Goal: Contribute content: Contribute content

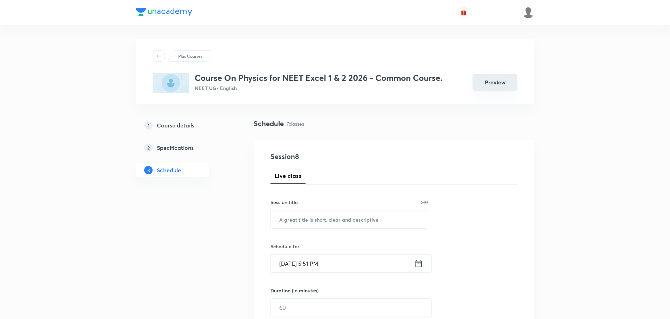
click at [475, 83] on button "Preview" at bounding box center [494, 82] width 45 height 17
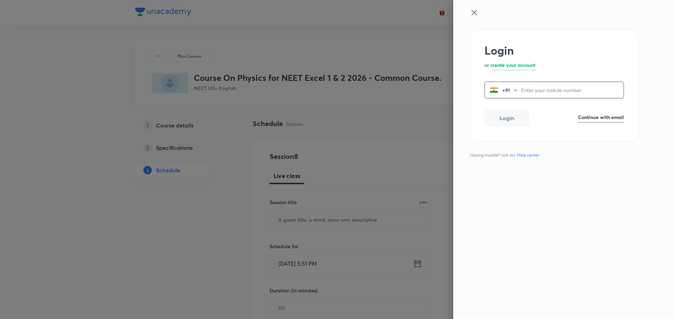
click at [474, 13] on icon at bounding box center [474, 12] width 5 height 5
click at [596, 117] on h6 "Continue with email" at bounding box center [601, 117] width 46 height 7
paste input "operations.nashik@unacademy.com"
type input "operations.nashik@unacademy.com"
click at [522, 119] on button "Login" at bounding box center [506, 119] width 45 height 17
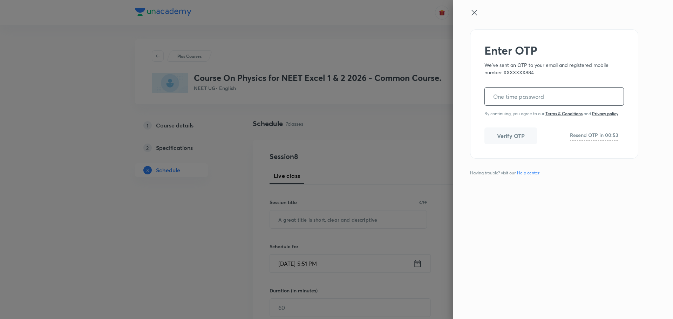
paste input "416354"
type input "416354"
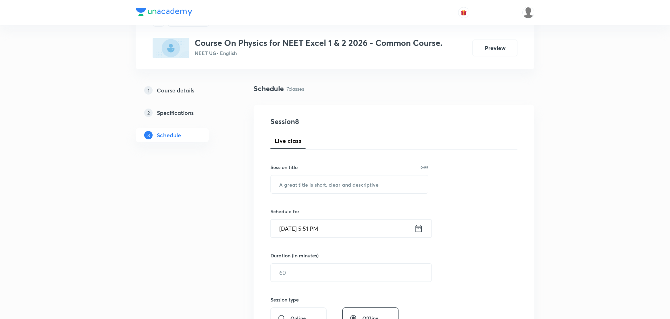
scroll to position [623, 0]
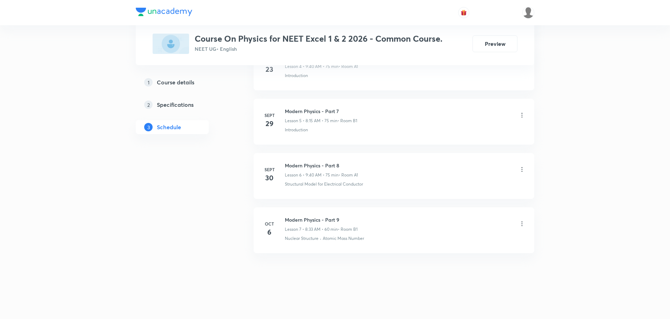
click at [324, 215] on li "Oct 6 Modern Physics - Part 9 Lesson 7 • 8:33 AM • 60 min • Room B1 Nuclear Str…" at bounding box center [393, 231] width 280 height 46
click at [324, 221] on h6 "Modern Physics - Part 9" at bounding box center [321, 219] width 73 height 7
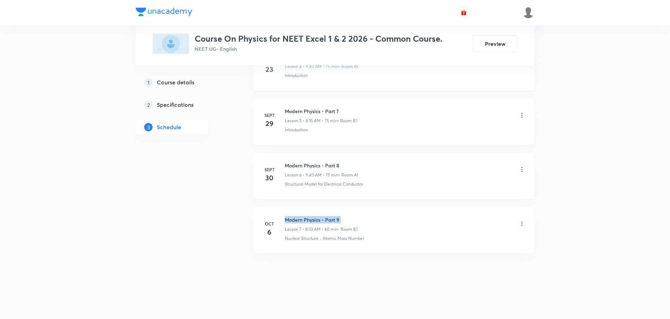
copy h6 "Modern Physics - Part 9"
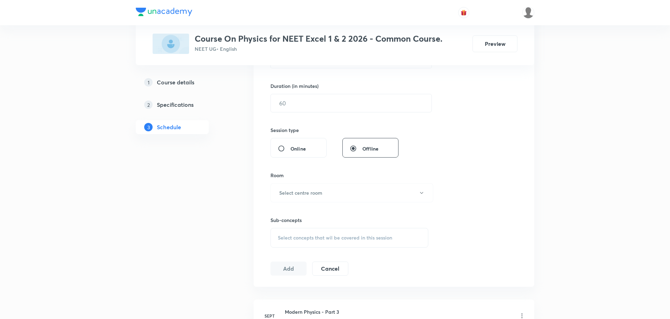
scroll to position [0, 0]
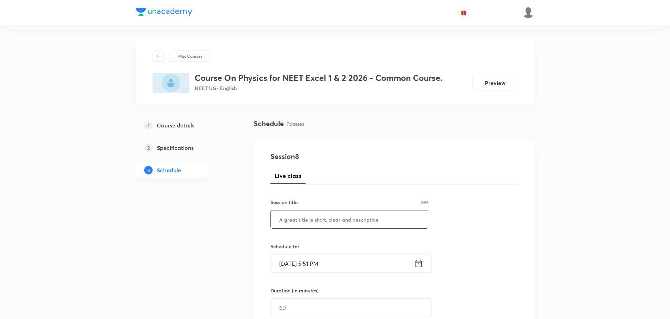
click at [344, 222] on input "text" at bounding box center [349, 220] width 157 height 18
paste input "SETTLED AGAINST SAKSHI KATORE"
type input "SETTLED AGAINST SAKSHI KATORE"
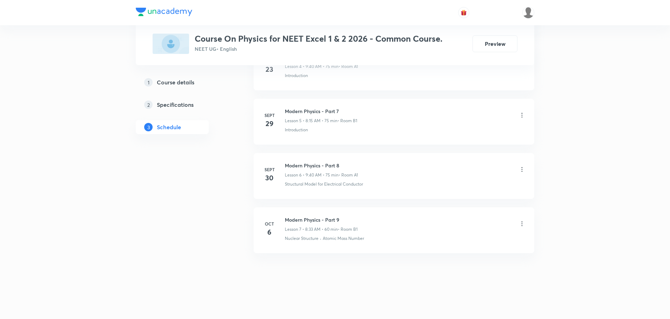
click at [314, 216] on li "Oct 6 Modern Physics - Part 9 Lesson 7 • 8:33 AM • 60 min • Room B1 Nuclear Str…" at bounding box center [393, 231] width 280 height 46
click at [316, 220] on h6 "Modern Physics - Part 9" at bounding box center [321, 219] width 73 height 7
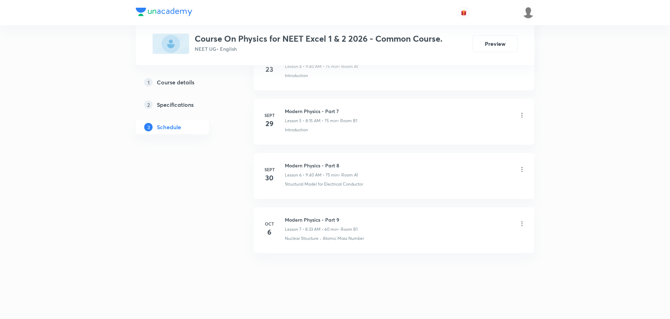
click at [316, 220] on h6 "Modern Physics - Part 9" at bounding box center [321, 219] width 73 height 7
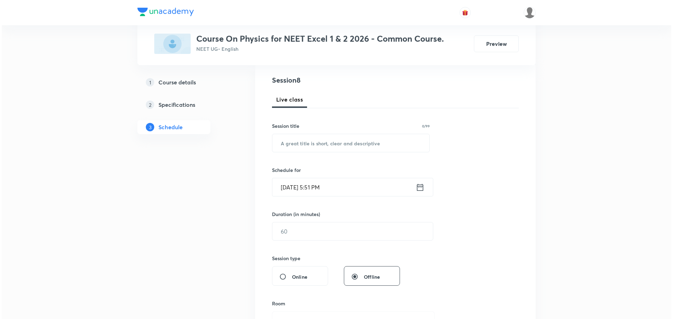
scroll to position [0, 0]
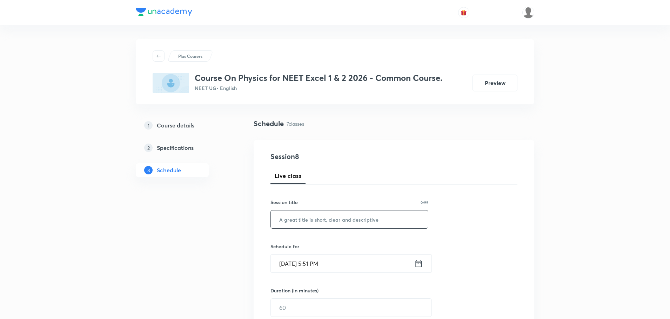
click at [312, 213] on input "text" at bounding box center [349, 220] width 157 height 18
paste input "Modern Physics - Part 9"
type input "Modern Physics - Part 10"
click at [415, 265] on icon at bounding box center [418, 264] width 9 height 10
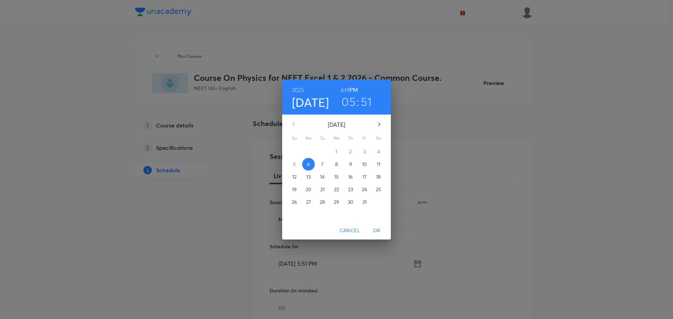
click at [333, 166] on span "8" at bounding box center [336, 164] width 13 height 7
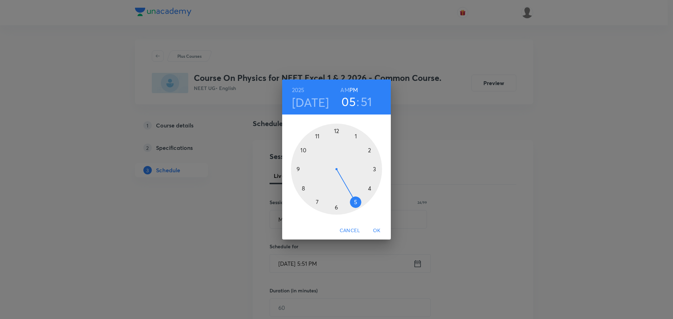
click at [379, 230] on span "OK" at bounding box center [376, 230] width 17 height 9
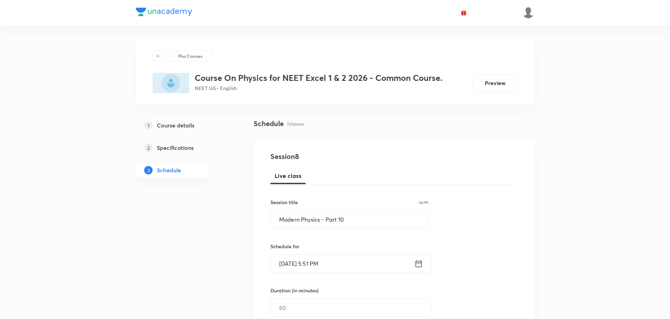
click at [415, 264] on icon at bounding box center [418, 263] width 6 height 7
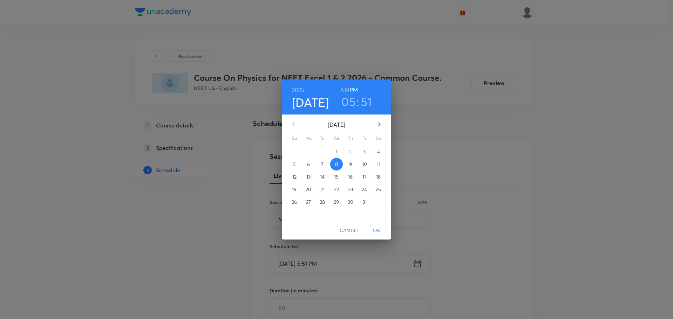
click at [321, 164] on span "7" at bounding box center [322, 164] width 13 height 7
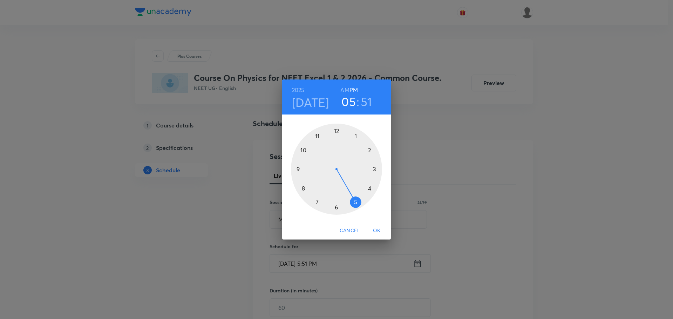
click at [343, 91] on h6 "AM" at bounding box center [344, 90] width 9 height 10
click at [297, 168] on div at bounding box center [336, 169] width 91 height 91
click at [301, 189] on div at bounding box center [336, 169] width 91 height 91
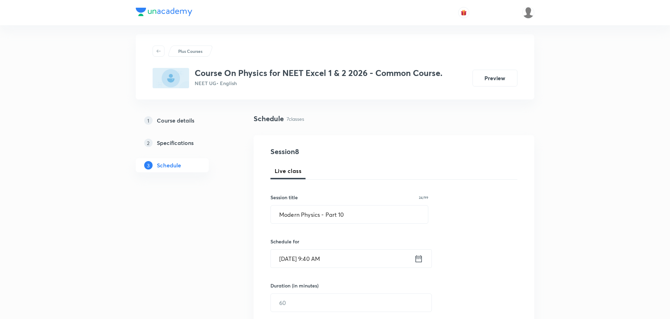
scroll to position [70, 0]
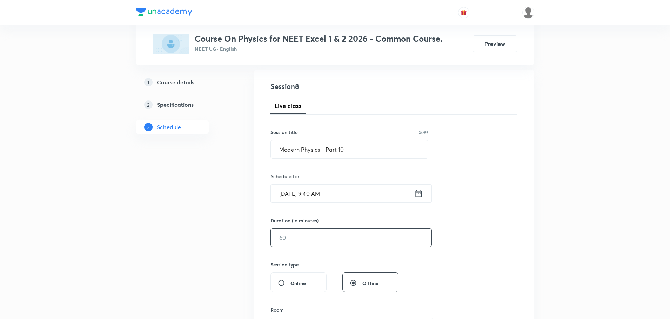
click at [319, 246] on input "text" at bounding box center [351, 238] width 161 height 18
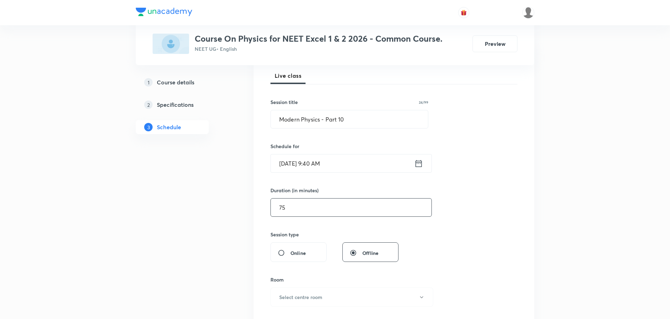
scroll to position [140, 0]
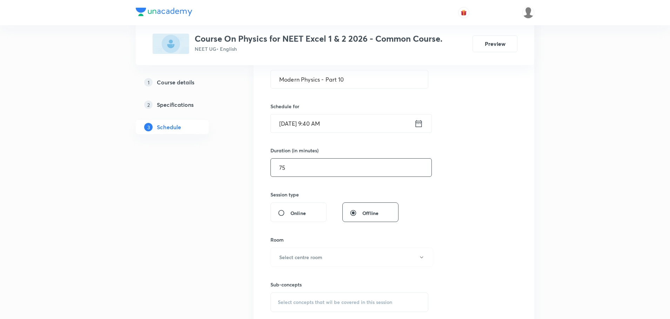
type input "75"
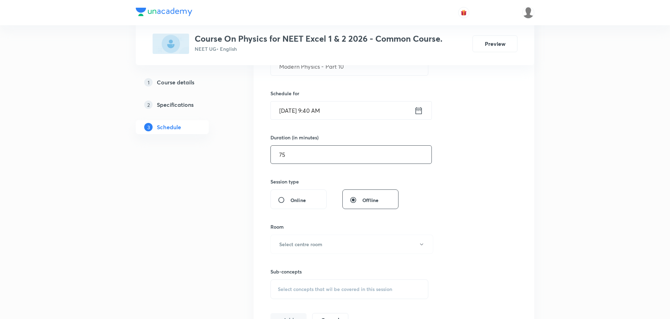
scroll to position [175, 0]
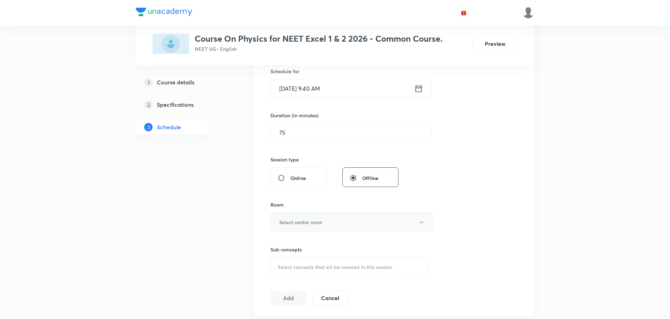
click at [298, 223] on h6 "Select centre room" at bounding box center [300, 222] width 43 height 7
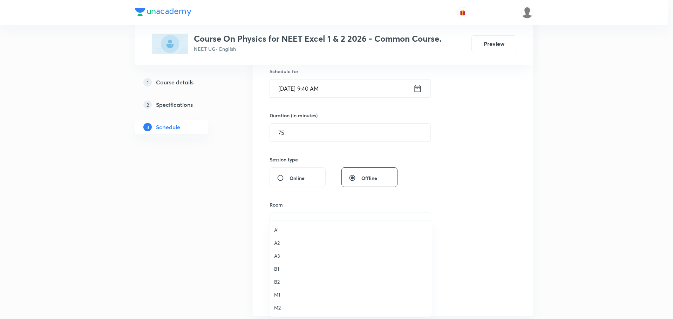
click at [273, 226] on li "A1" at bounding box center [351, 230] width 162 height 13
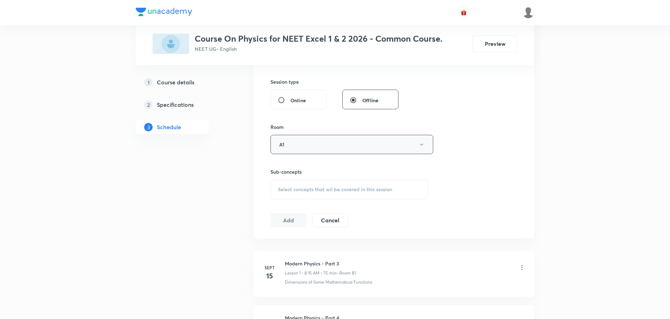
scroll to position [280, 0]
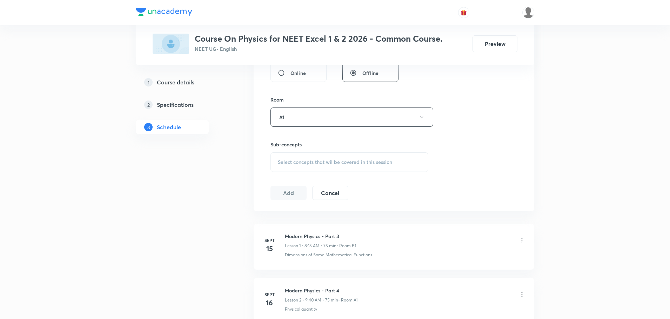
click at [305, 175] on div "Session 8 Live class Session title 24/99 Modern Physics - Part 10 ​ Schedule fo…" at bounding box center [393, 35] width 247 height 329
click at [303, 165] on div "Select concepts that wil be covered in this session" at bounding box center [349, 162] width 158 height 20
